Goal: Task Accomplishment & Management: Manage account settings

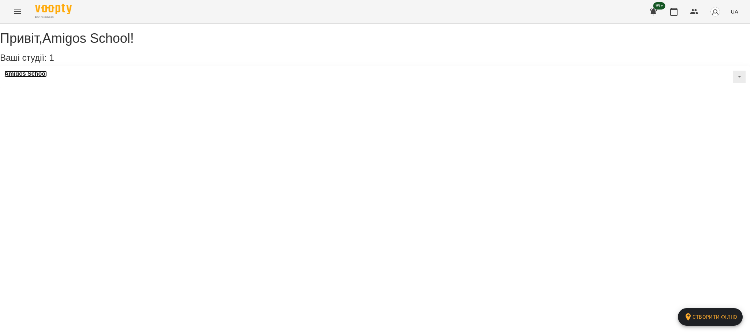
click at [47, 77] on h3 "Amigos School" at bounding box center [25, 74] width 42 height 7
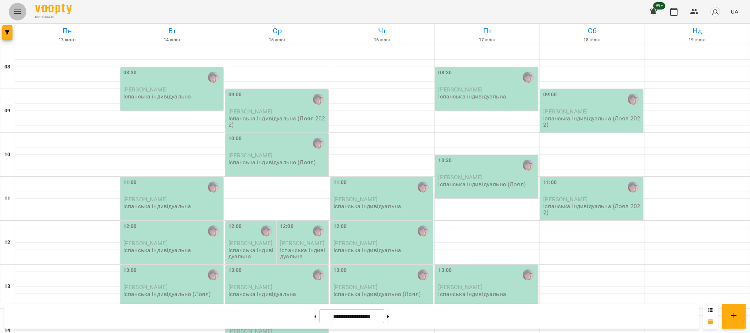
click at [18, 18] on button "Menu" at bounding box center [18, 12] width 18 height 18
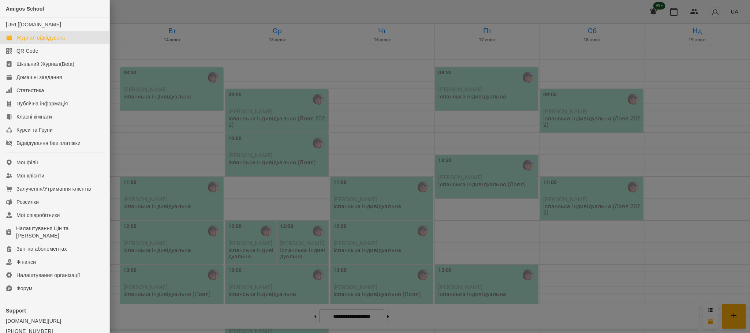
click at [48, 41] on div "Журнал відвідувань" at bounding box center [40, 37] width 49 height 7
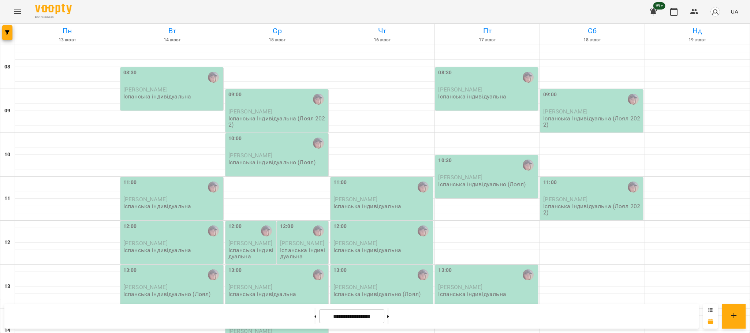
click at [710, 311] on icon at bounding box center [710, 310] width 4 height 4
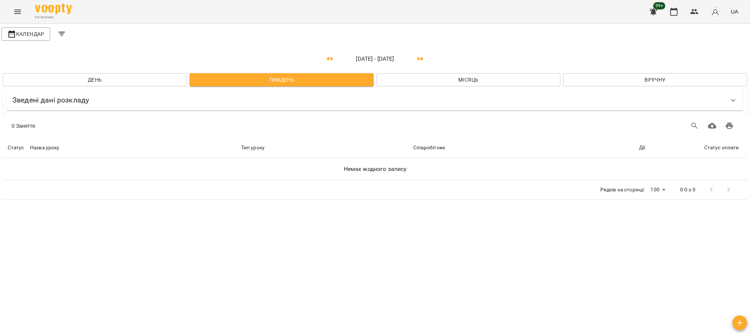
click at [279, 83] on span "Тиждень" at bounding box center [281, 79] width 172 height 9
click at [22, 14] on button "Menu" at bounding box center [18, 12] width 18 height 18
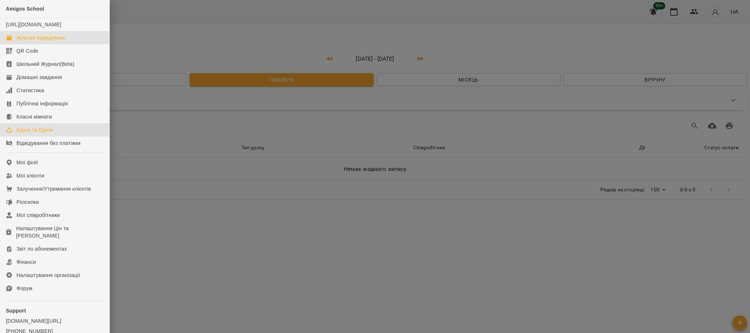
click at [42, 134] on div "Курси та Групи" at bounding box center [34, 129] width 36 height 7
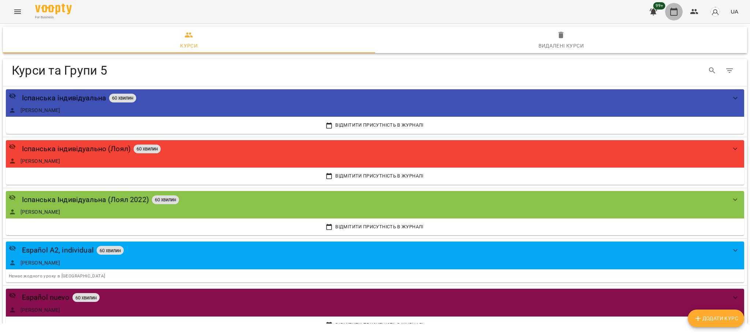
click at [672, 7] on icon "button" at bounding box center [673, 11] width 9 height 9
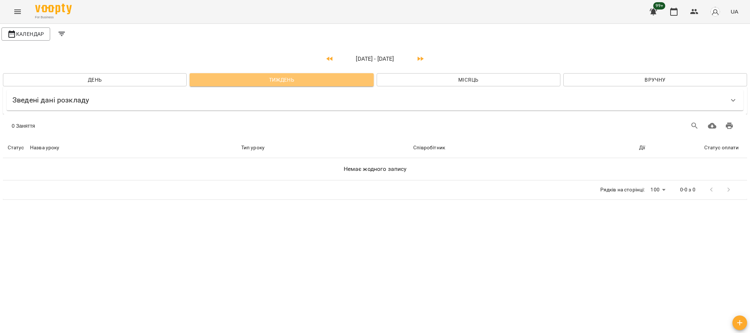
click at [262, 82] on span "Тиждень" at bounding box center [281, 79] width 172 height 9
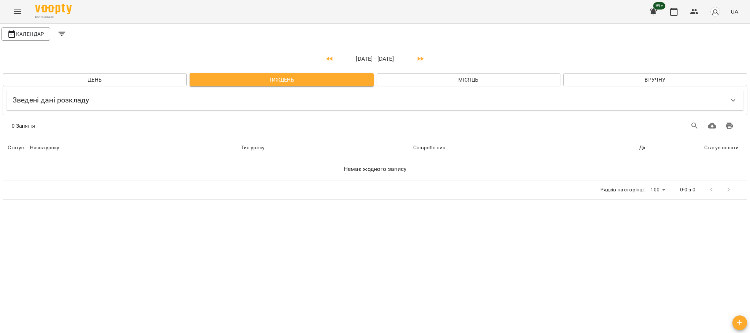
click at [73, 102] on h6 "Зведені дані розкладу" at bounding box center [50, 99] width 76 height 11
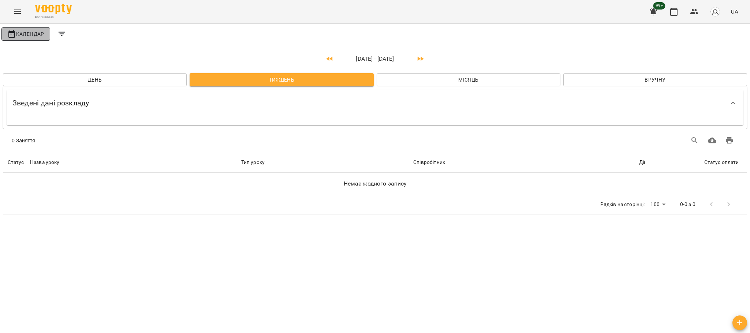
click at [33, 37] on span "Календар" at bounding box center [25, 34] width 37 height 9
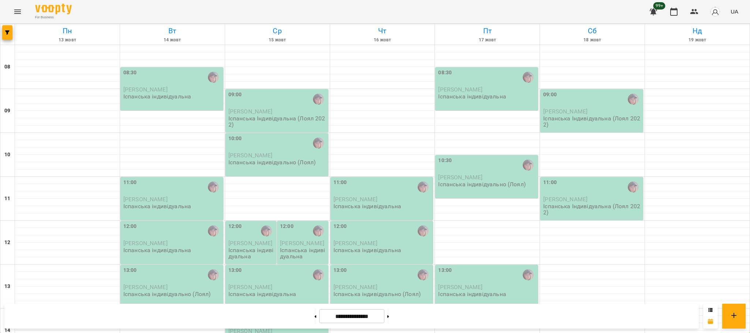
scroll to position [16, 0]
click at [172, 179] on div "11:00" at bounding box center [172, 187] width 98 height 17
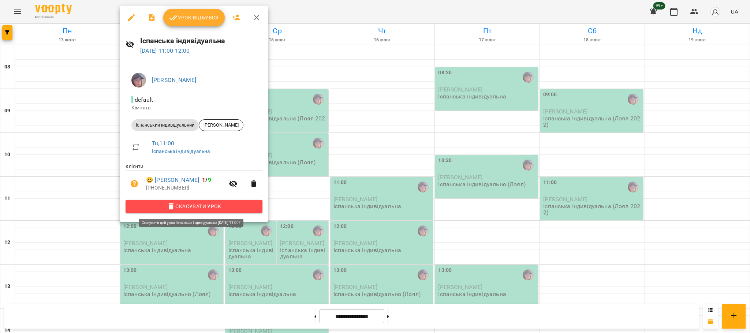
click at [204, 209] on span "Скасувати Урок" at bounding box center [193, 206] width 125 height 9
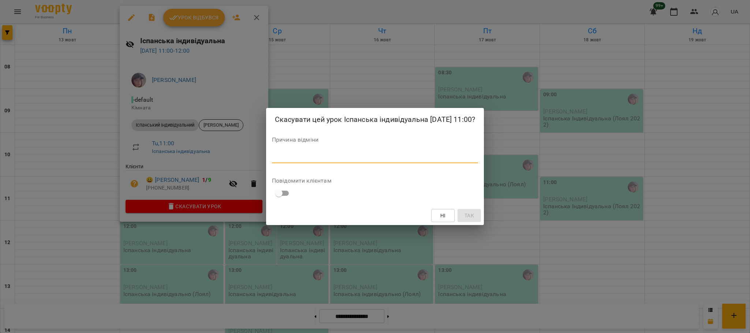
click at [292, 160] on textarea at bounding box center [375, 157] width 206 height 7
type textarea "********"
click at [479, 222] on button "Так" at bounding box center [469, 215] width 23 height 13
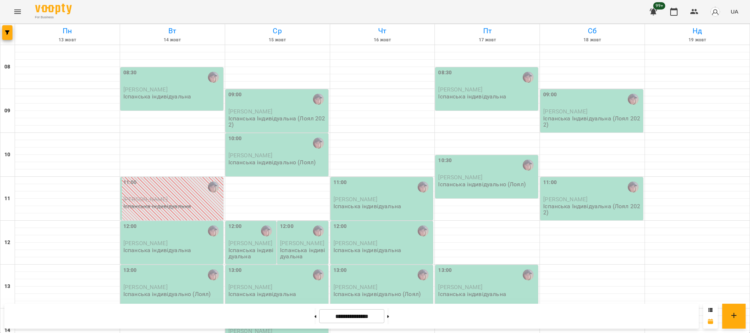
click at [180, 266] on div "13:00" at bounding box center [172, 274] width 98 height 17
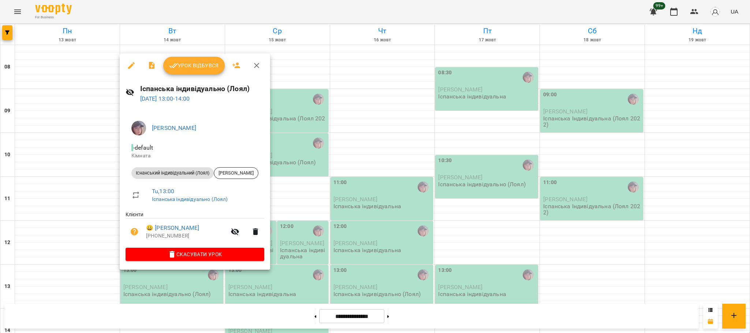
click at [187, 65] on span "Урок відбувся" at bounding box center [194, 65] width 50 height 9
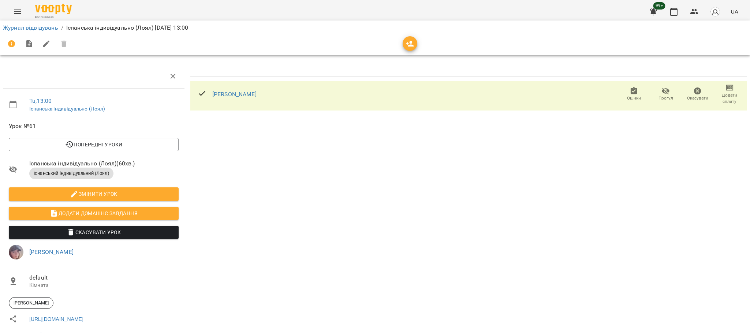
click at [140, 212] on span "Додати домашнє завдання" at bounding box center [94, 213] width 158 height 9
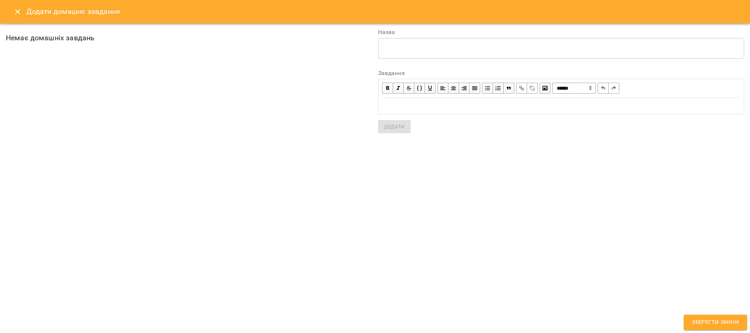
click at [414, 107] on div "Edit text" at bounding box center [561, 106] width 358 height 8
click at [432, 45] on textarea at bounding box center [561, 48] width 356 height 7
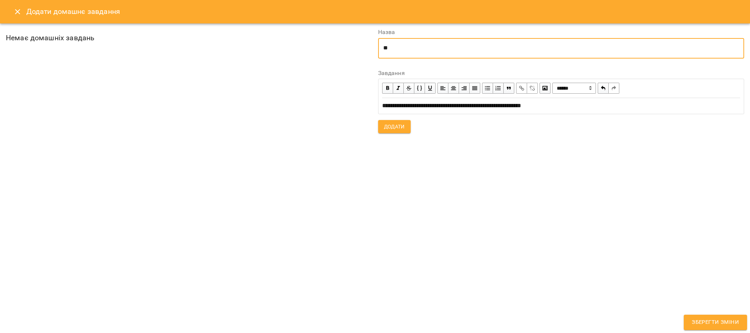
type textarea "*"
type textarea "**********"
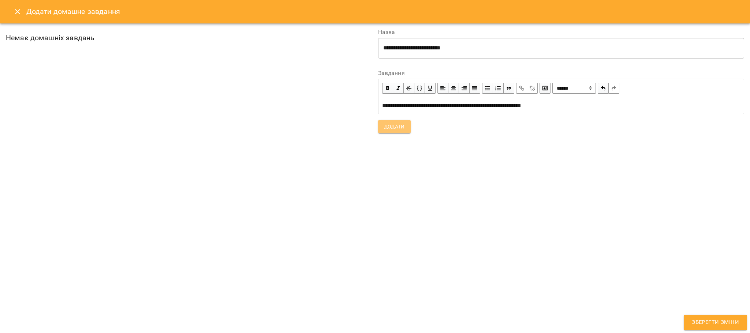
click at [381, 131] on button "Додати" at bounding box center [394, 126] width 33 height 13
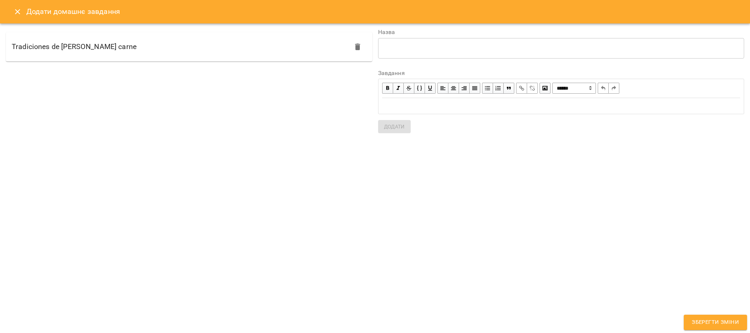
click at [726, 323] on span "Зберегти зміни" at bounding box center [715, 323] width 47 height 10
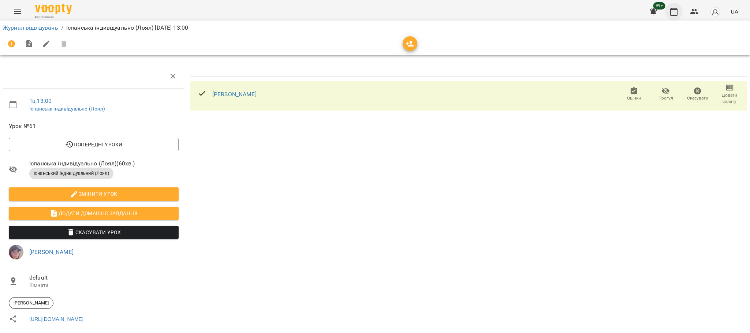
click at [672, 11] on icon "button" at bounding box center [673, 11] width 9 height 9
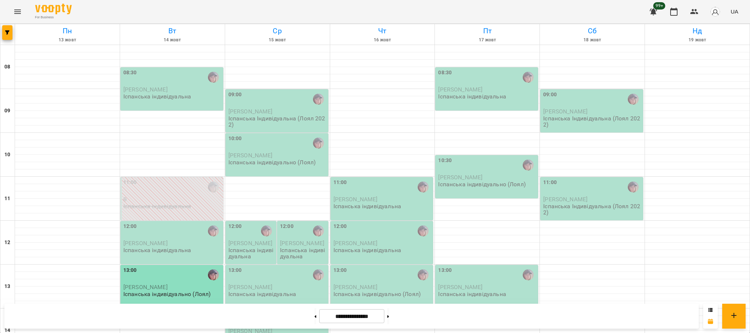
scroll to position [312, 0]
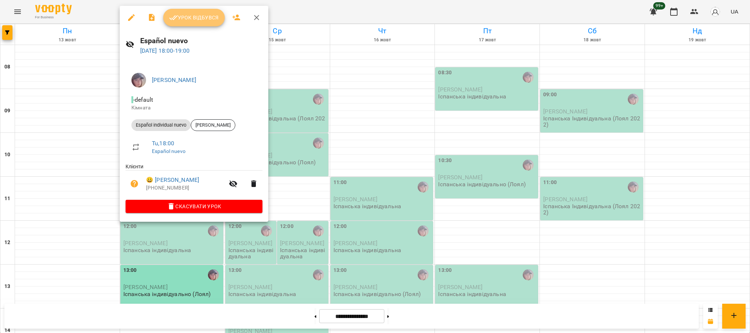
click at [194, 15] on span "Урок відбувся" at bounding box center [194, 17] width 50 height 9
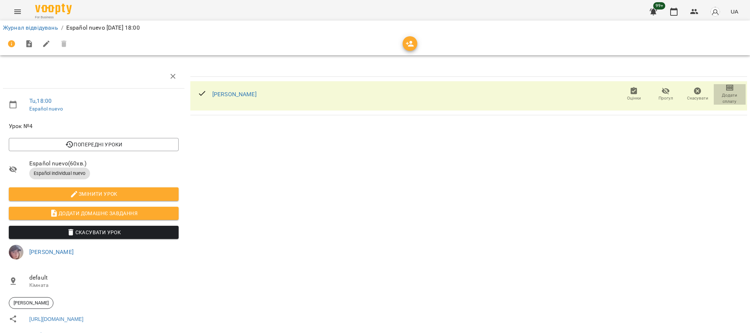
click at [725, 101] on span "Додати сплату" at bounding box center [729, 98] width 23 height 12
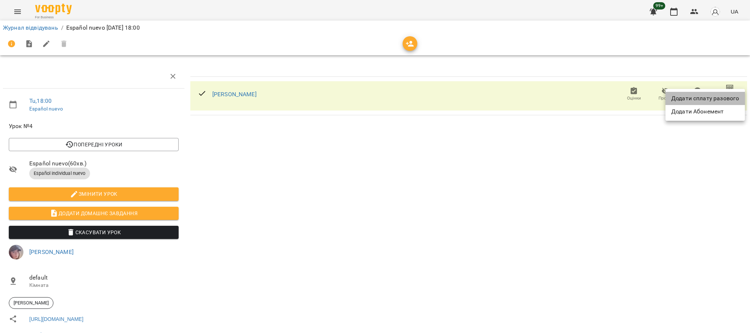
click at [710, 97] on li "Додати сплату разового" at bounding box center [704, 98] width 79 height 13
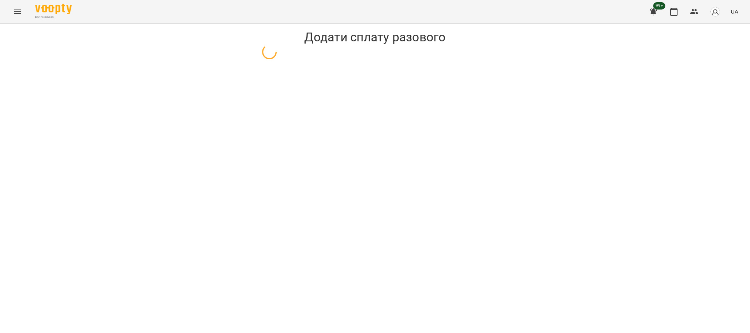
select select "**********"
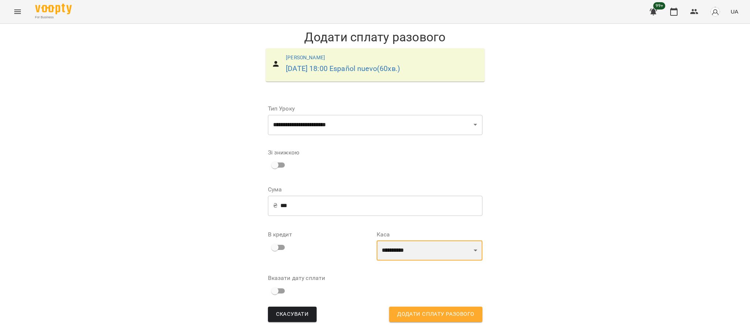
click at [425, 254] on select "**********" at bounding box center [429, 250] width 106 height 20
select select "****"
click at [376, 240] on select "**********" at bounding box center [429, 250] width 106 height 20
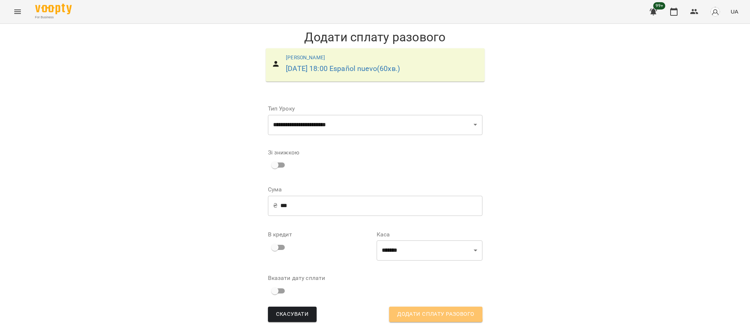
click at [421, 311] on span "Додати сплату разового" at bounding box center [435, 315] width 77 height 10
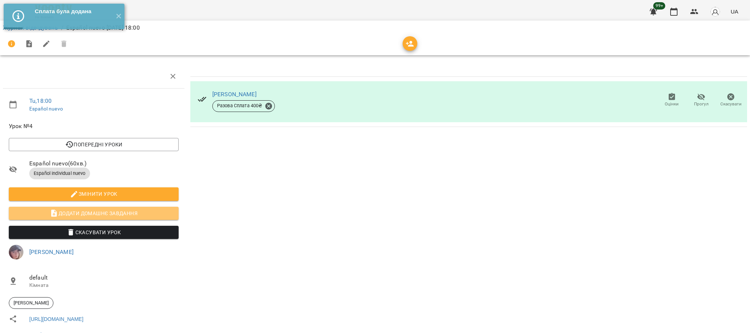
click at [122, 212] on span "Додати домашнє завдання" at bounding box center [94, 213] width 158 height 9
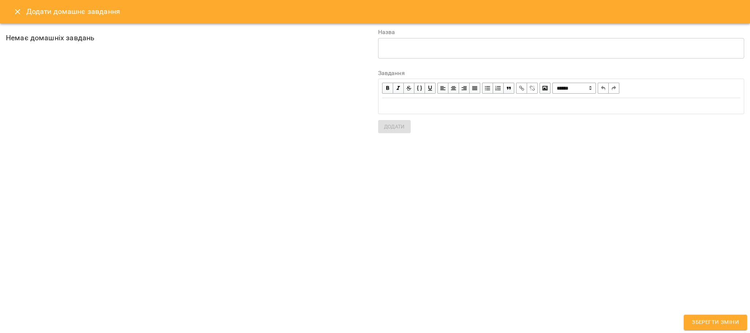
click at [430, 45] on textarea at bounding box center [561, 48] width 356 height 7
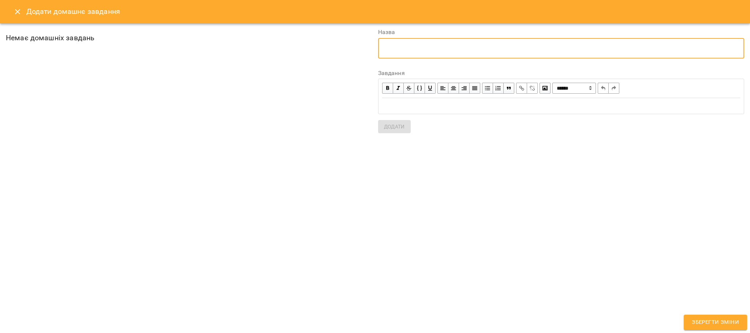
type textarea "*"
type textarea "**********"
click at [429, 110] on div "Edit text" at bounding box center [561, 106] width 358 height 8
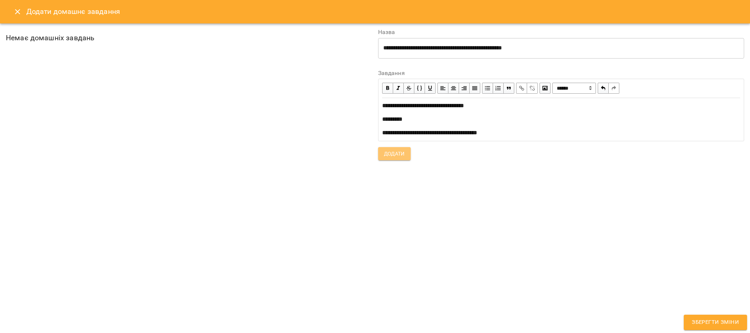
click at [396, 157] on span "Додати" at bounding box center [394, 153] width 21 height 9
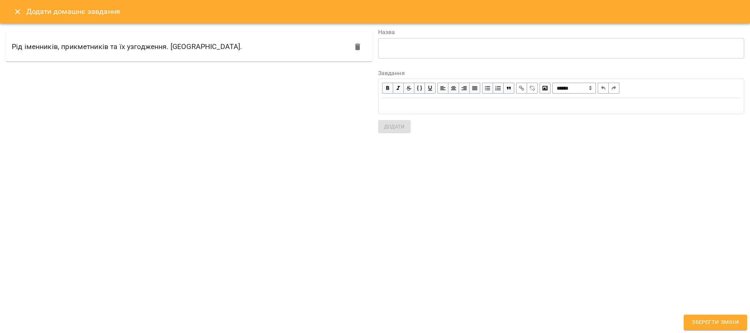
click at [707, 318] on span "Зберегти зміни" at bounding box center [715, 323] width 47 height 10
